Goal: Information Seeking & Learning: Learn about a topic

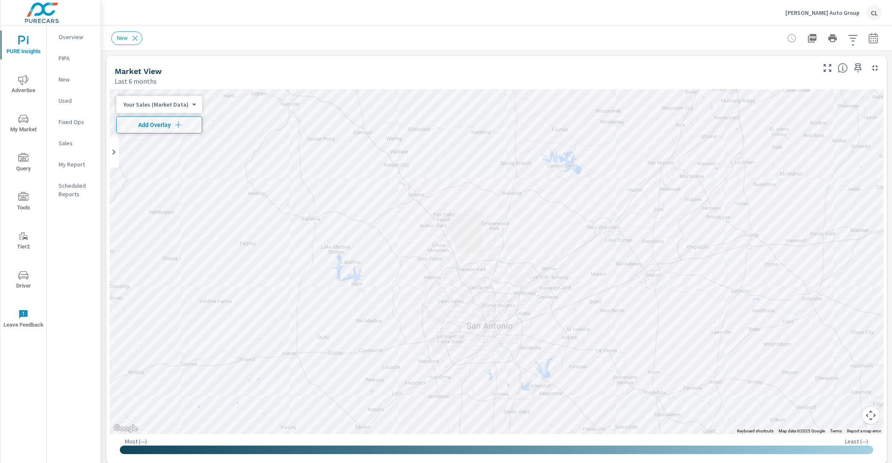
scroll to position [0, 0]
click at [835, 11] on p "Cavender Auto Group" at bounding box center [822, 13] width 74 height 8
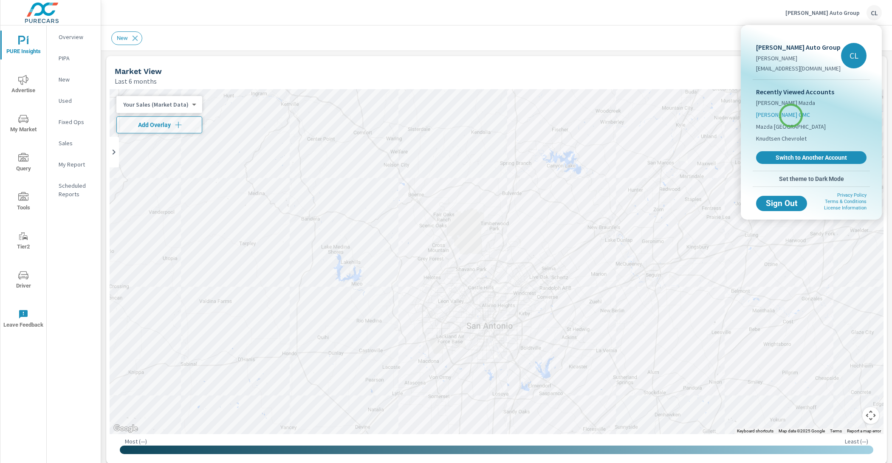
click at [791, 114] on span "Chavez Jessup GMC" at bounding box center [783, 114] width 54 height 8
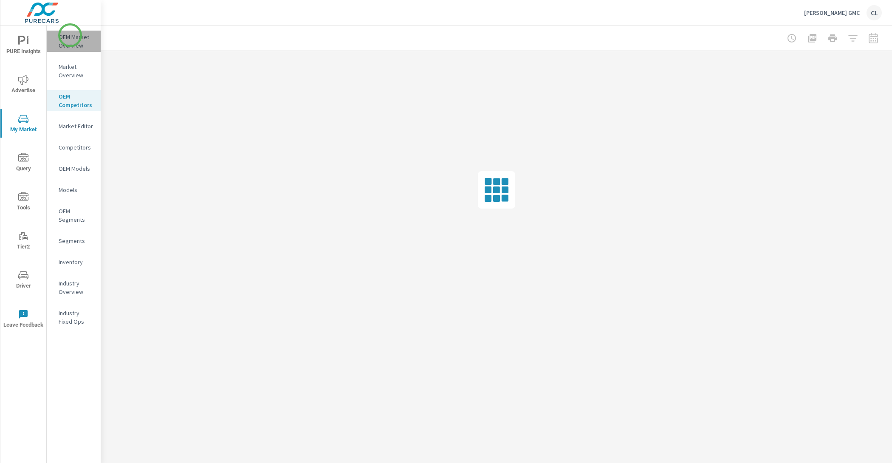
click at [70, 35] on p "OEM Market Overview" at bounding box center [76, 41] width 35 height 17
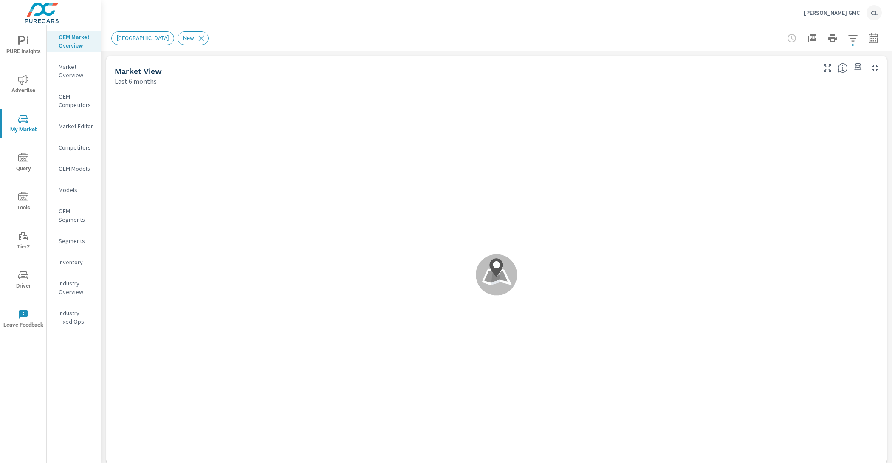
scroll to position [0, 0]
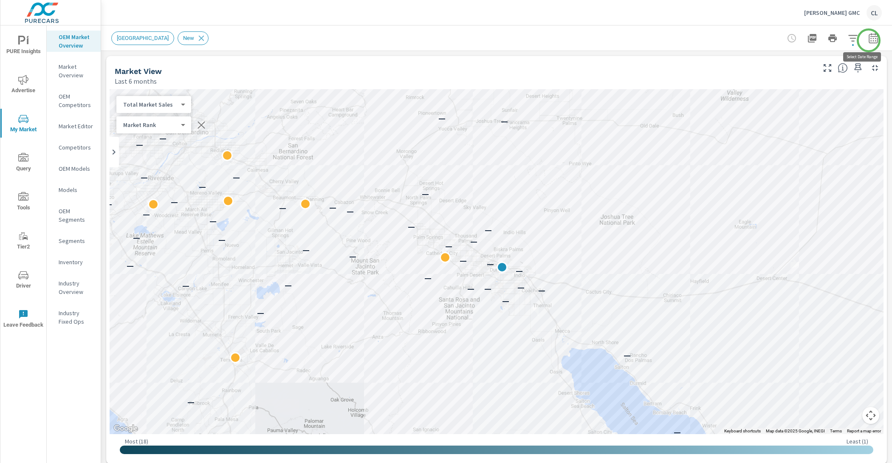
click at [869, 40] on icon "button" at bounding box center [873, 38] width 10 height 10
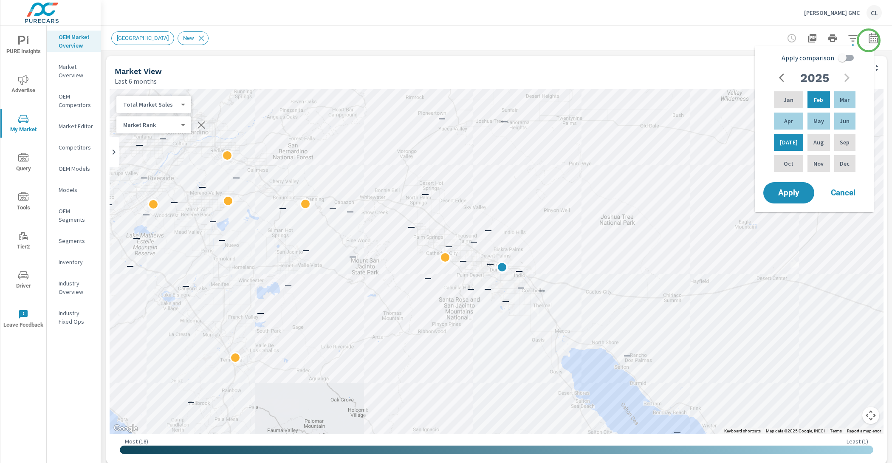
scroll to position [2, 0]
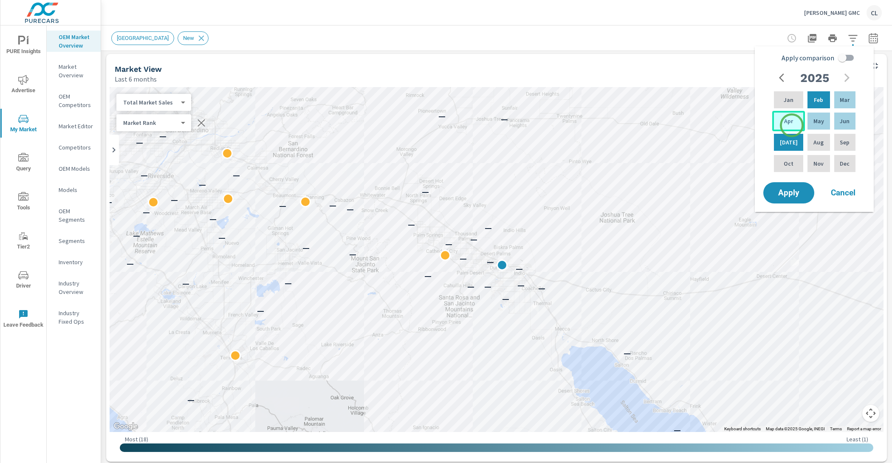
drag, startPoint x: 791, startPoint y: 126, endPoint x: 796, endPoint y: 126, distance: 5.1
click at [791, 126] on div "Apr" at bounding box center [788, 121] width 33 height 20
click at [835, 125] on div "Jun" at bounding box center [845, 121] width 25 height 20
click at [846, 56] on input "Apply comparison" at bounding box center [842, 58] width 48 height 16
checkbox input "true"
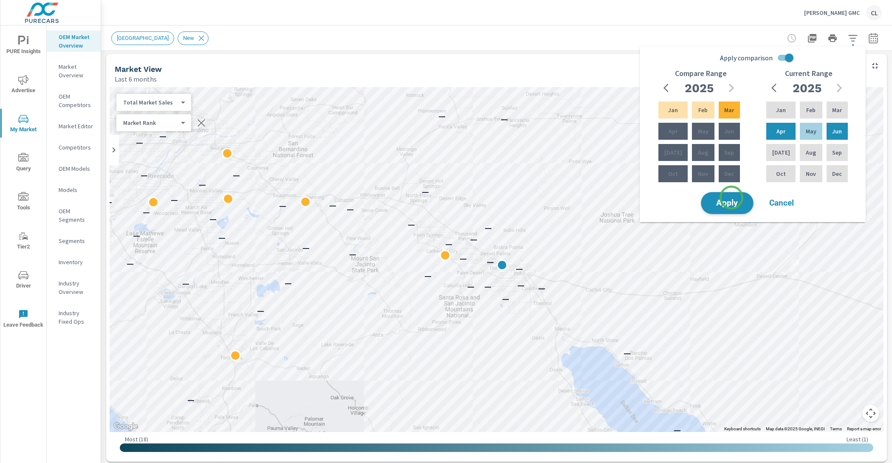
click at [731, 199] on span "Apply" at bounding box center [727, 203] width 35 height 8
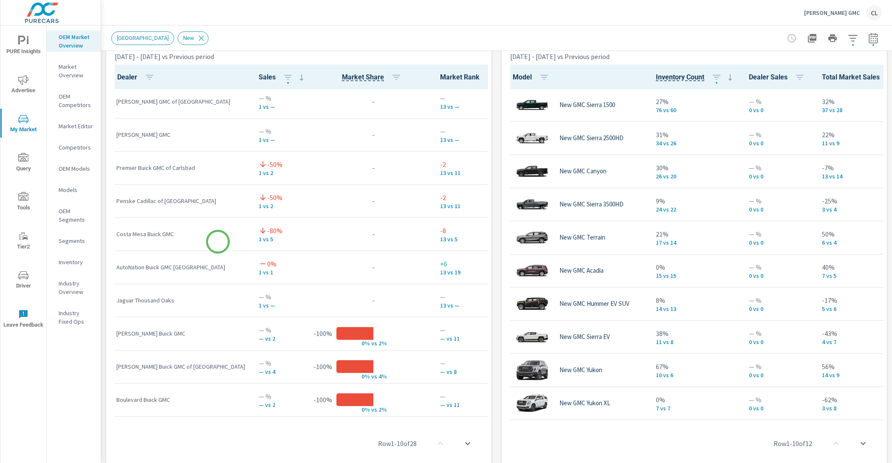
scroll to position [598, 0]
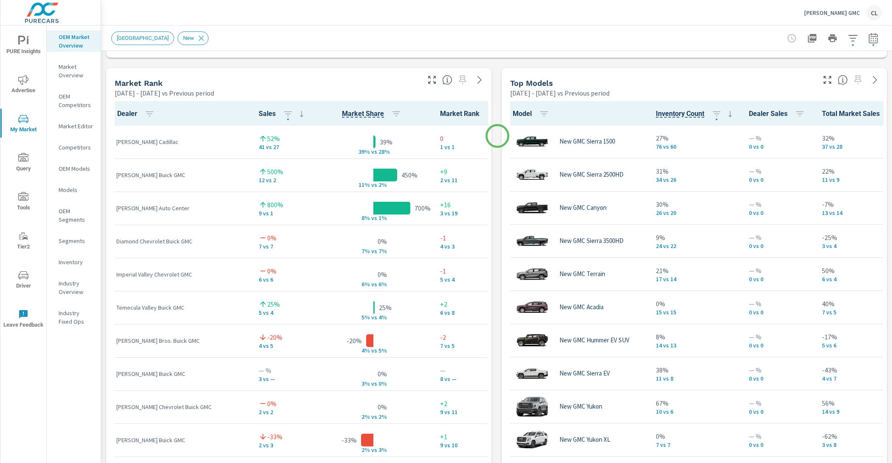
scroll to position [533, 0]
click at [848, 39] on icon "button" at bounding box center [853, 38] width 10 height 10
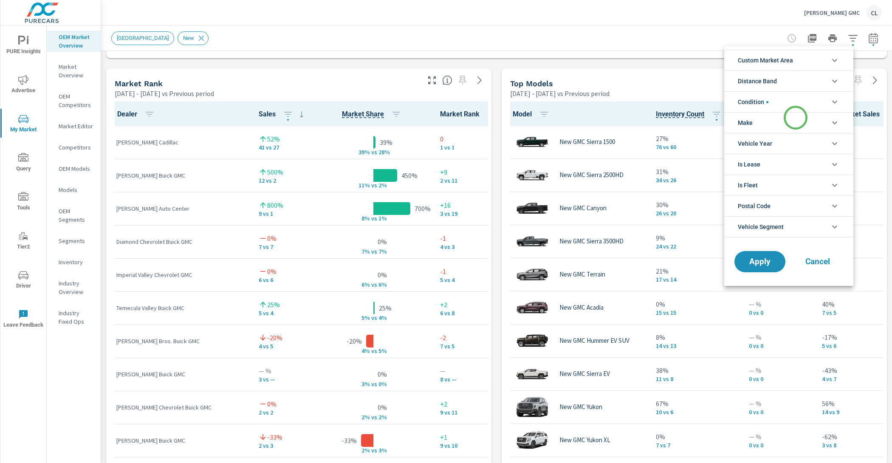
click at [796, 118] on li "Make" at bounding box center [788, 122] width 129 height 21
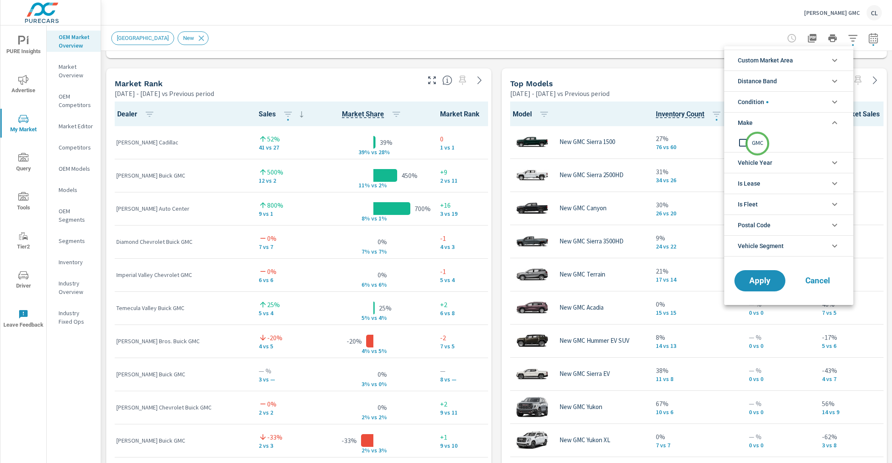
click at [757, 144] on span "GMC" at bounding box center [798, 143] width 93 height 10
click at [754, 280] on span "Apply" at bounding box center [760, 281] width 35 height 8
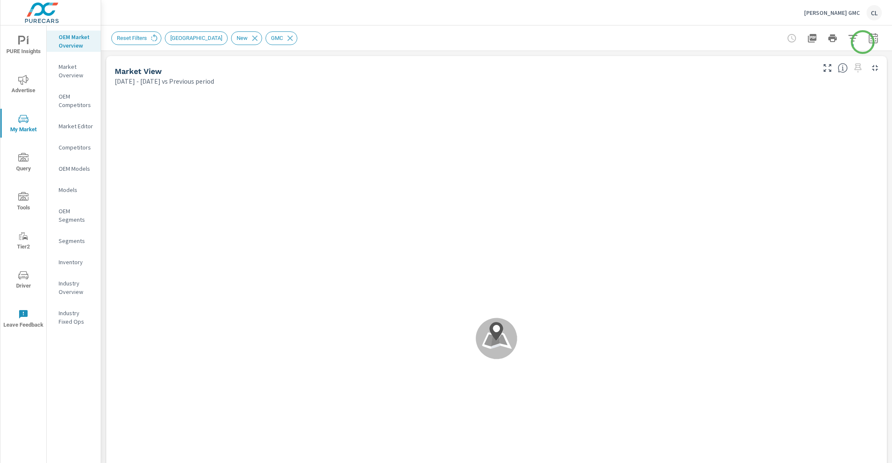
click at [868, 39] on icon "button" at bounding box center [873, 38] width 10 height 10
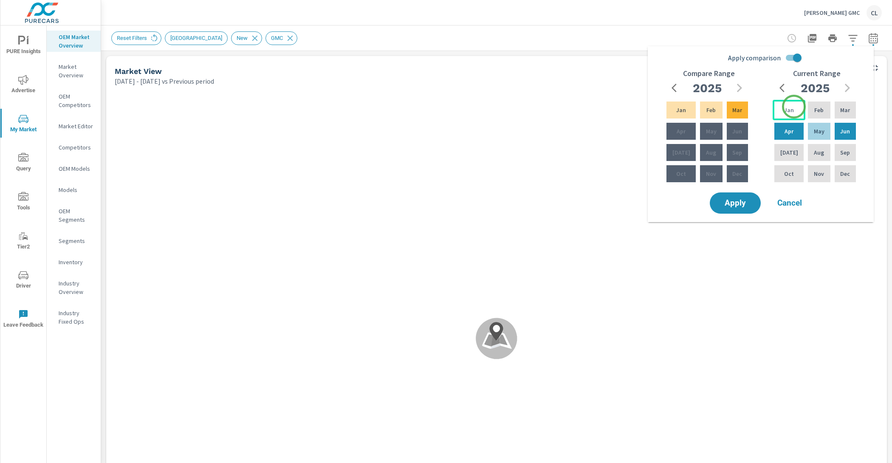
click at [791, 107] on div "Jan" at bounding box center [789, 110] width 33 height 20
click at [844, 130] on p "Jun" at bounding box center [845, 131] width 10 height 8
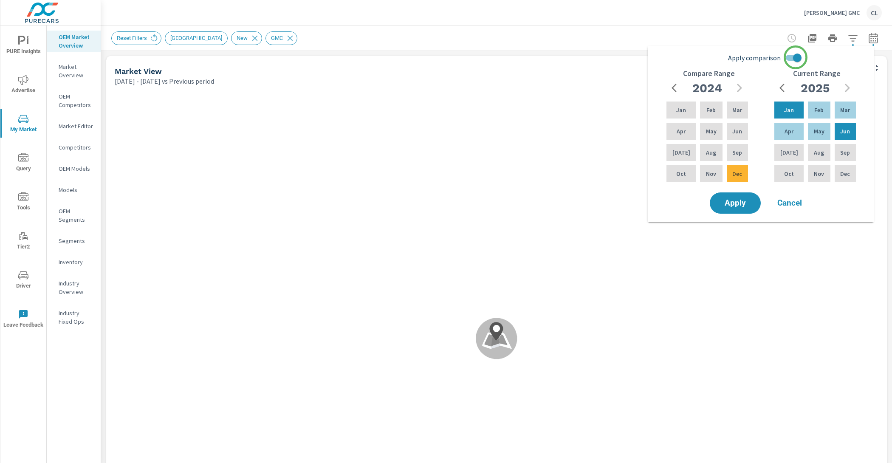
scroll to position [0, 0]
click at [795, 56] on input "Apply comparison" at bounding box center [797, 58] width 48 height 16
checkbox input "false"
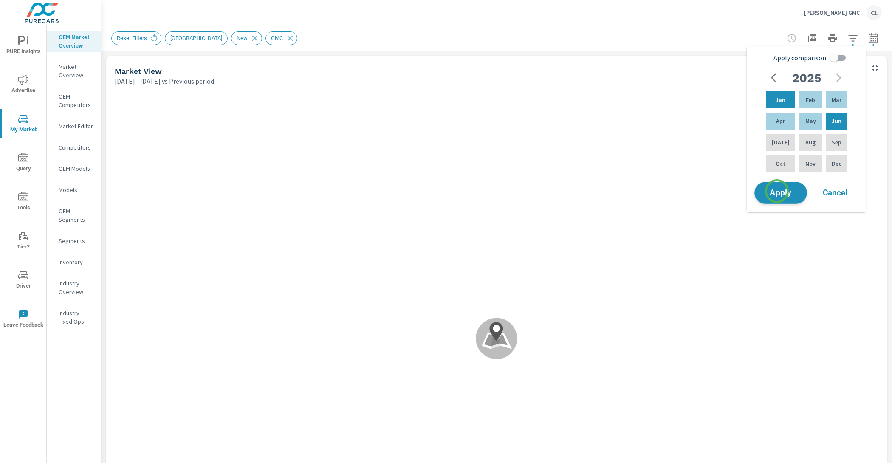
click at [777, 191] on span "Apply" at bounding box center [780, 193] width 35 height 8
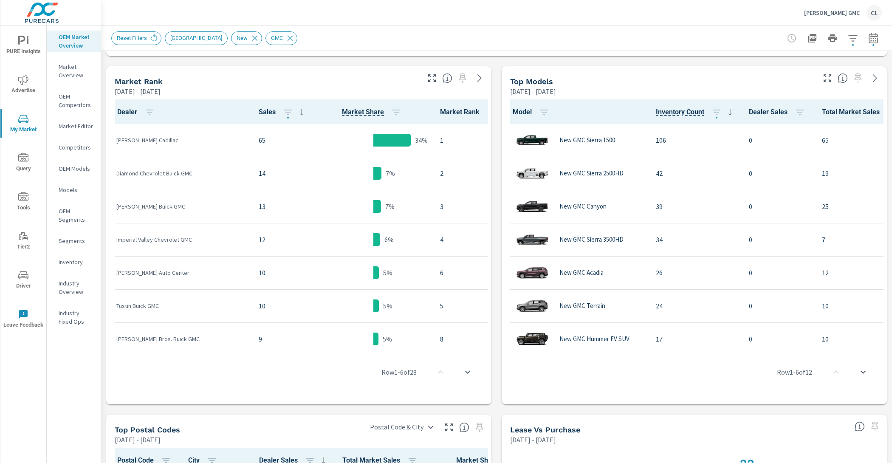
scroll to position [0, 0]
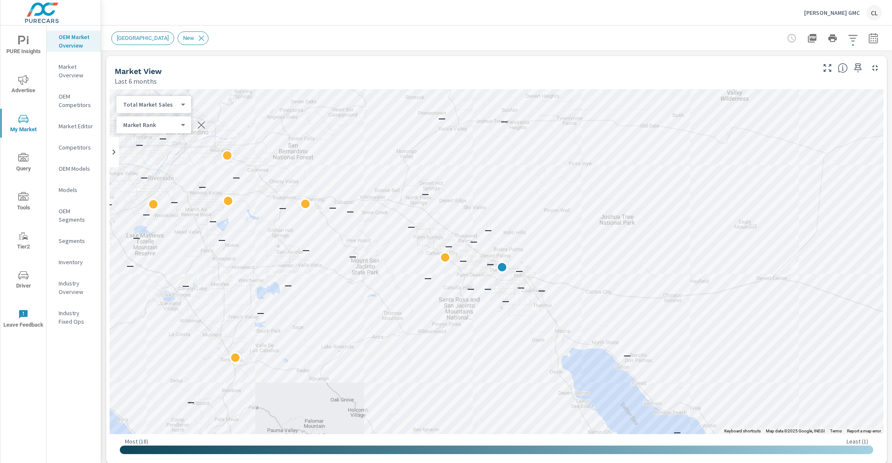
scroll to position [0, 0]
click at [811, 17] on div "Chavez Jessup GMC CL" at bounding box center [843, 12] width 78 height 15
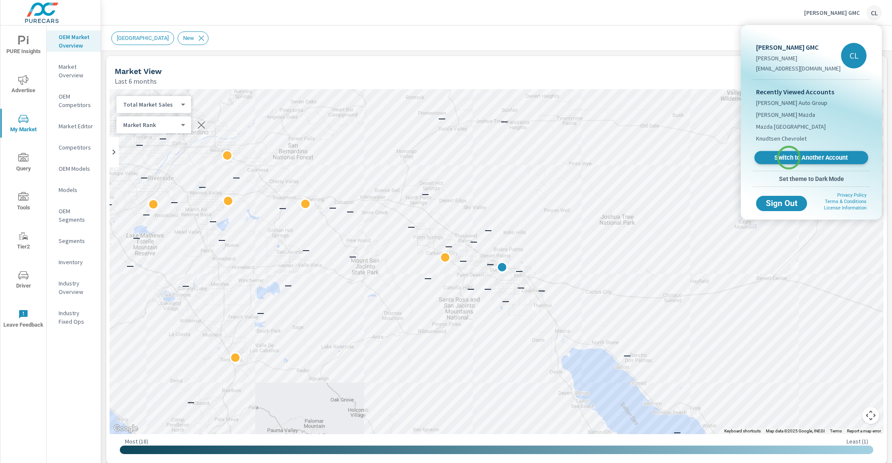
click at [789, 158] on span "Switch to Another Account" at bounding box center [811, 158] width 104 height 8
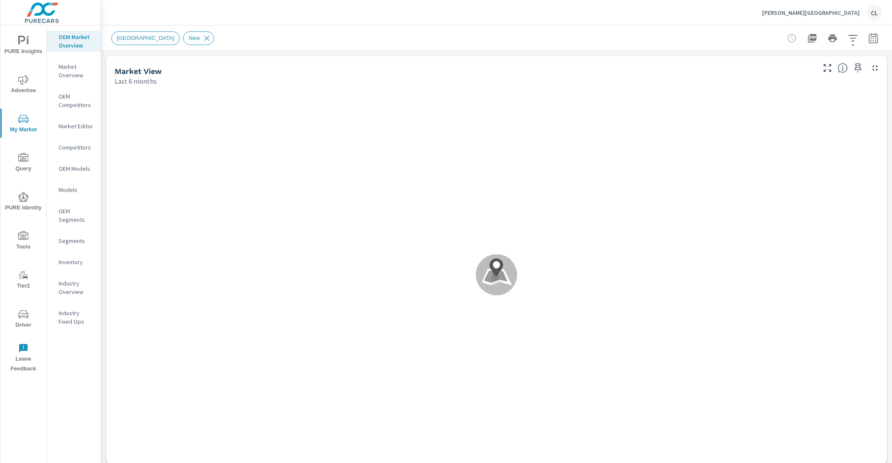
scroll to position [0, 0]
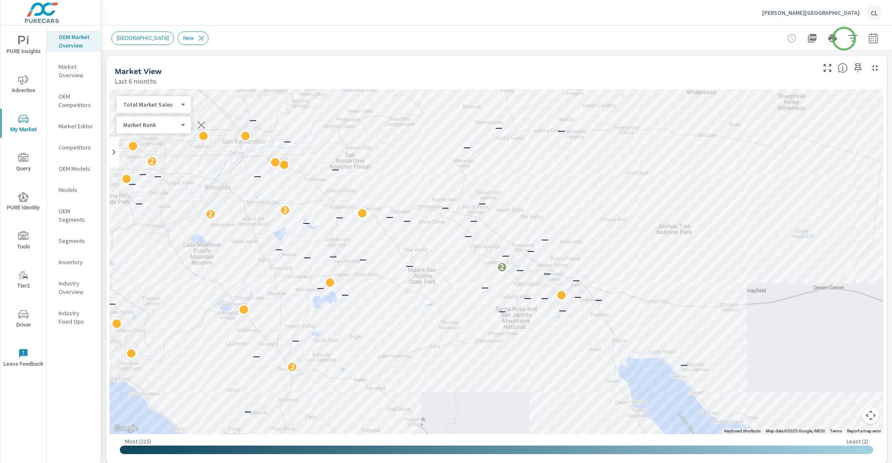
click at [848, 39] on icon "button" at bounding box center [853, 38] width 10 height 10
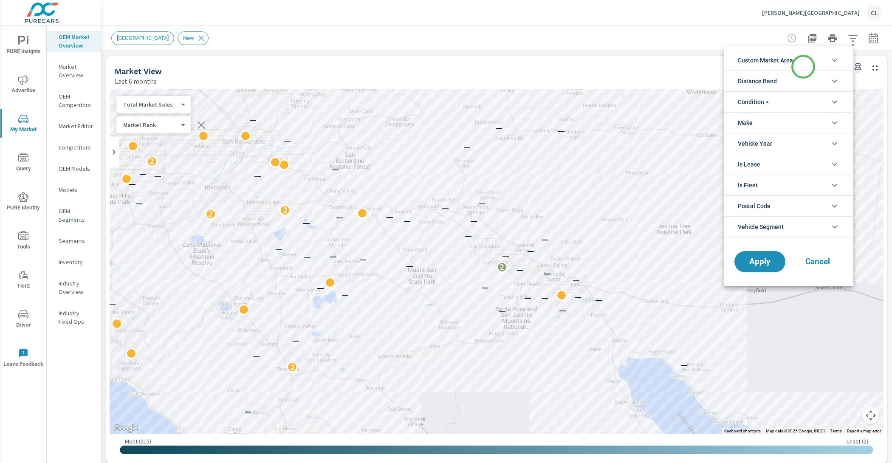
click at [803, 67] on li "Custom Market Area" at bounding box center [788, 60] width 129 height 21
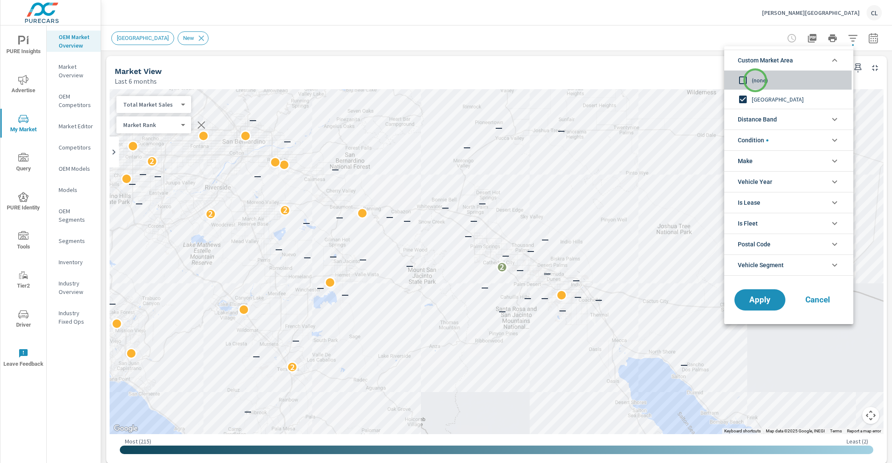
click at [755, 80] on span "(none)" at bounding box center [798, 80] width 93 height 10
click at [761, 144] on span "Condition" at bounding box center [753, 140] width 31 height 20
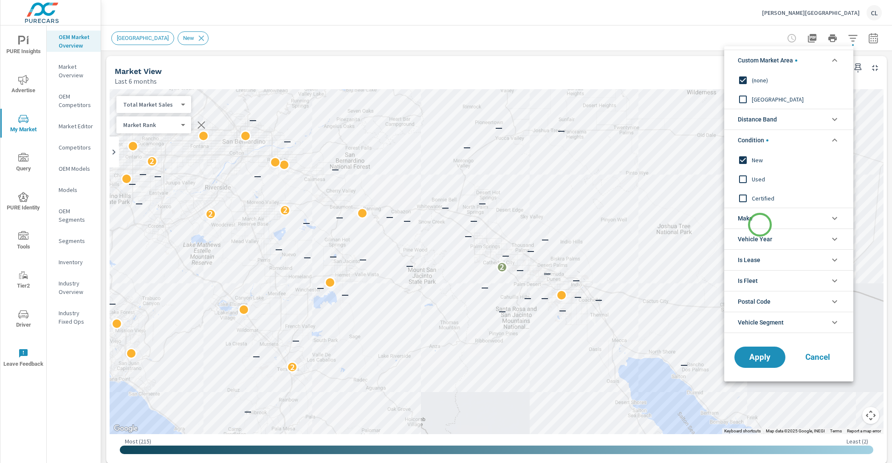
click at [760, 225] on li "Make" at bounding box center [788, 218] width 129 height 21
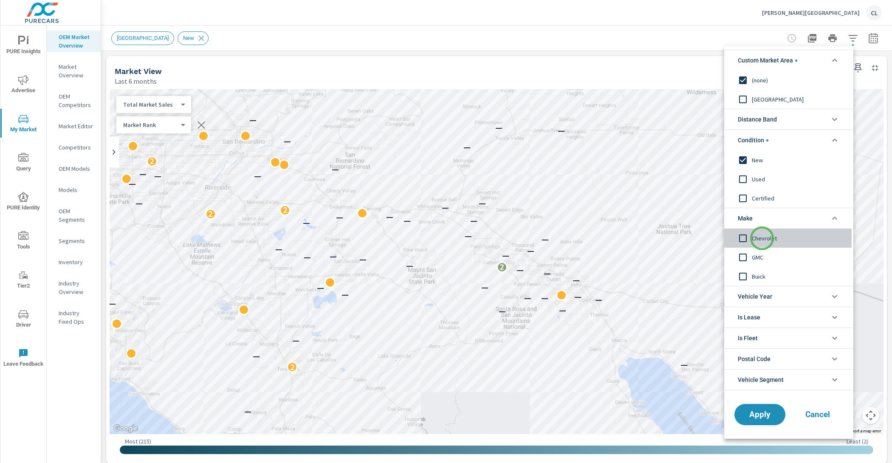
click at [762, 238] on span "Chevrolet" at bounding box center [798, 238] width 93 height 10
click at [759, 253] on span "GMC" at bounding box center [798, 257] width 93 height 10
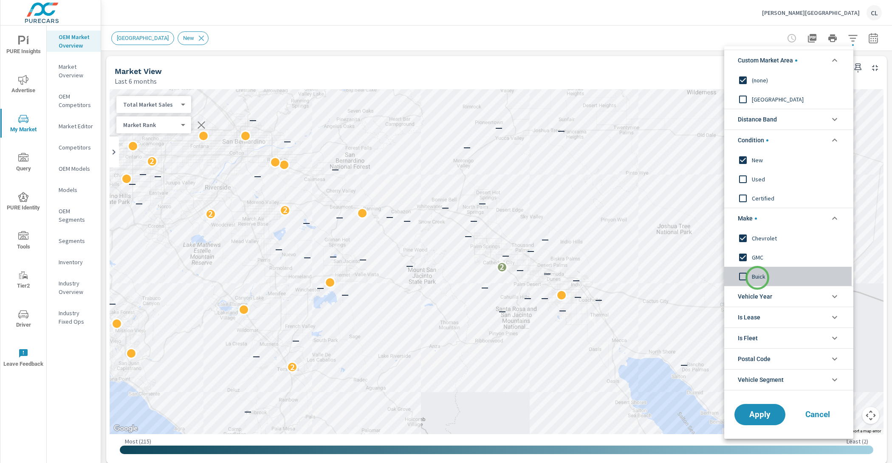
click at [757, 278] on span "Buick" at bounding box center [798, 276] width 93 height 10
click at [784, 113] on li "Distance Band" at bounding box center [788, 119] width 129 height 21
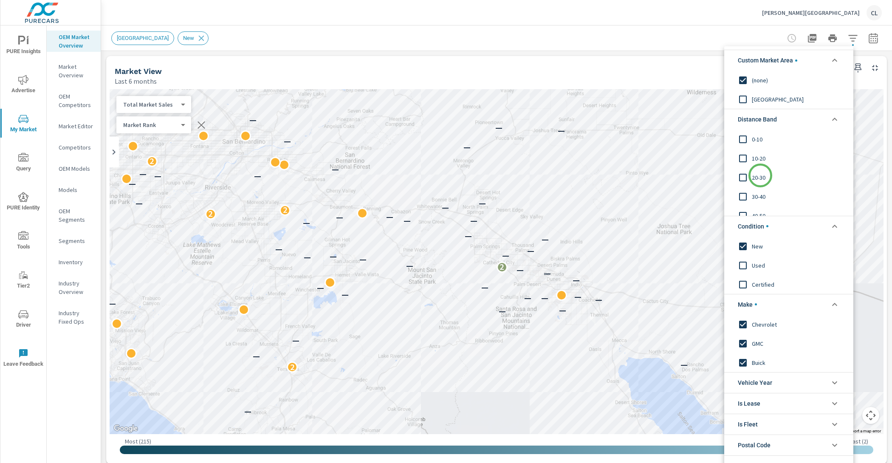
click at [760, 176] on span "20-30" at bounding box center [798, 177] width 93 height 10
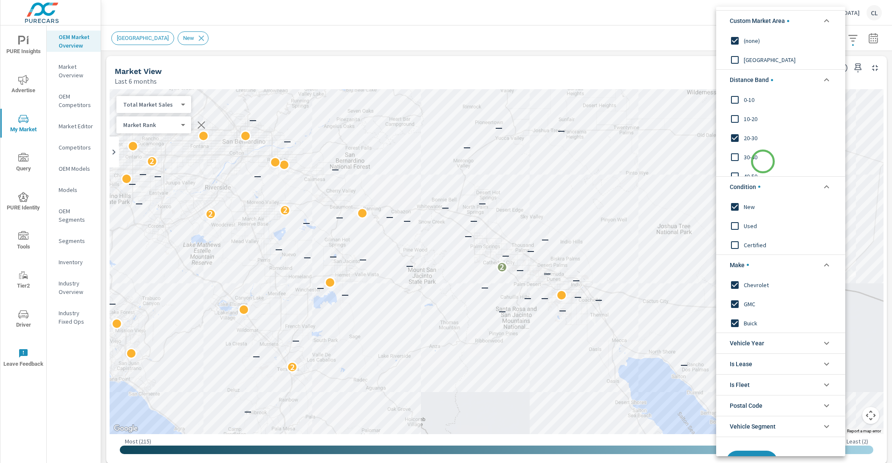
click at [762, 153] on span "30-40" at bounding box center [790, 157] width 93 height 10
click at [753, 155] on span "30-40" at bounding box center [790, 157] width 93 height 10
click at [747, 123] on span "10-20" at bounding box center [790, 119] width 93 height 10
click at [745, 93] on div "0-10" at bounding box center [779, 99] width 127 height 19
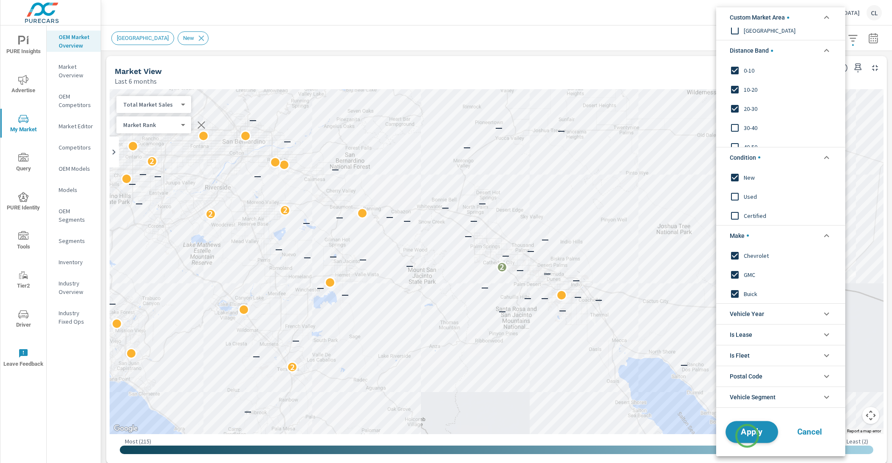
click at [747, 436] on span "Apply" at bounding box center [751, 432] width 35 height 8
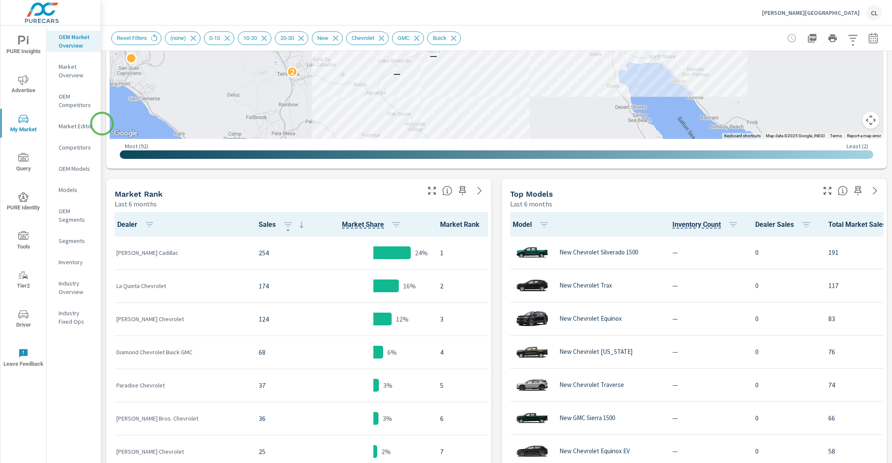
scroll to position [300, 0]
